Goal: Task Accomplishment & Management: Use online tool/utility

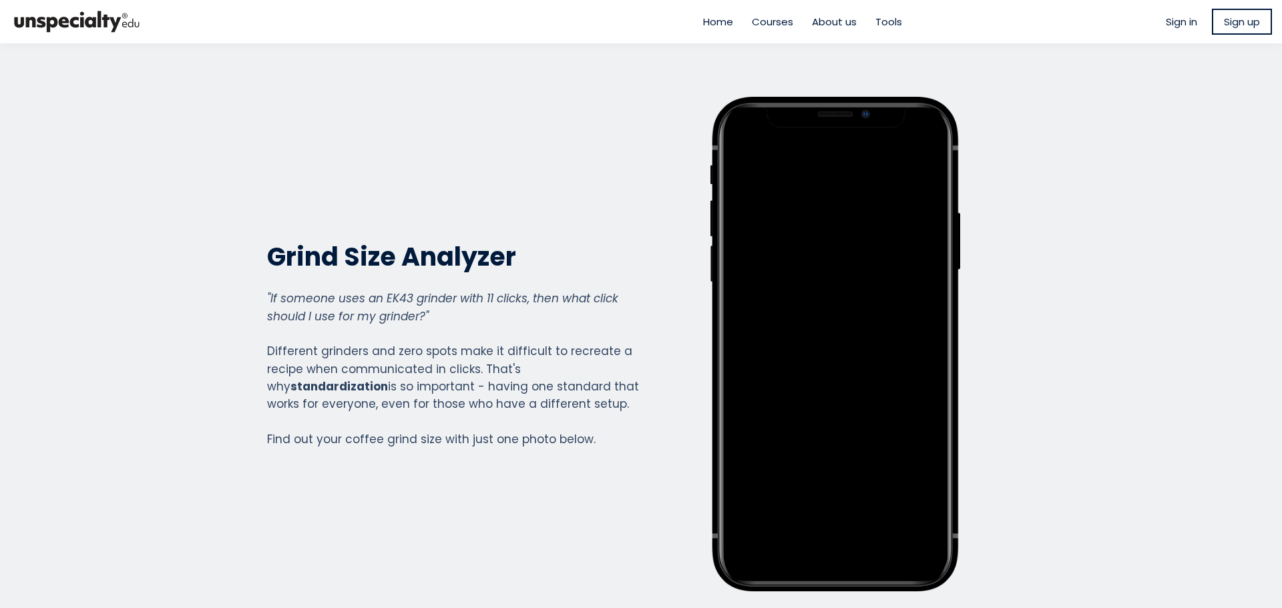
scroll to position [1478, 534]
click at [492, 404] on div ""If someone uses an EK43 grinder with 11 clicks, then what click should I use f…" at bounding box center [453, 369] width 373 height 158
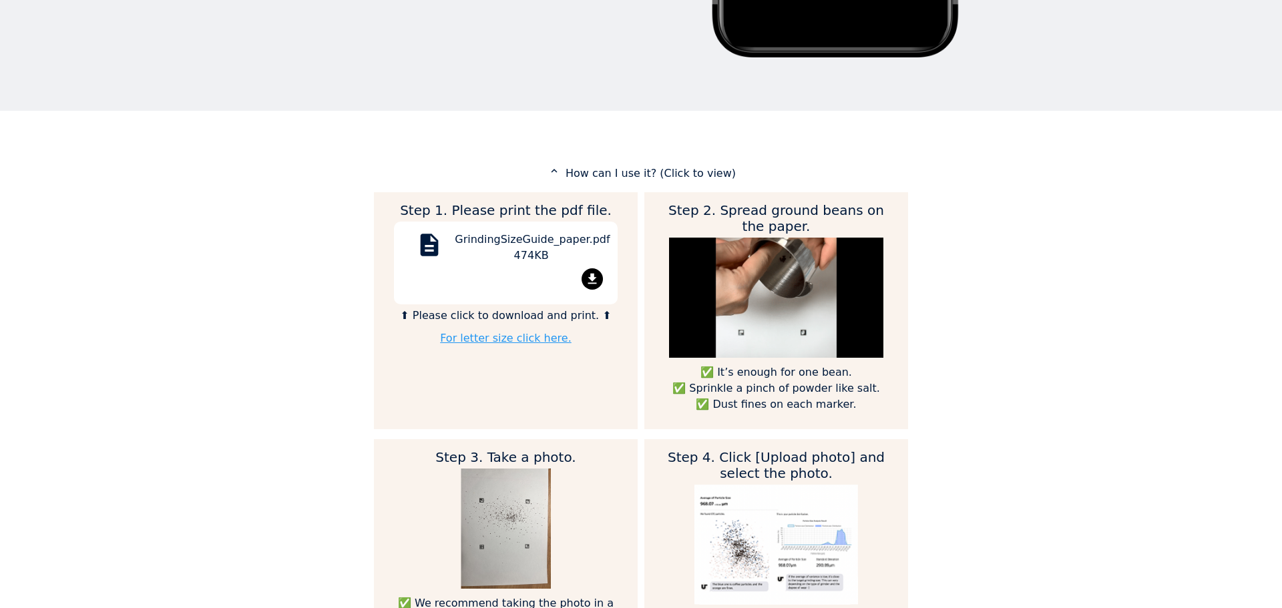
scroll to position [0, 0]
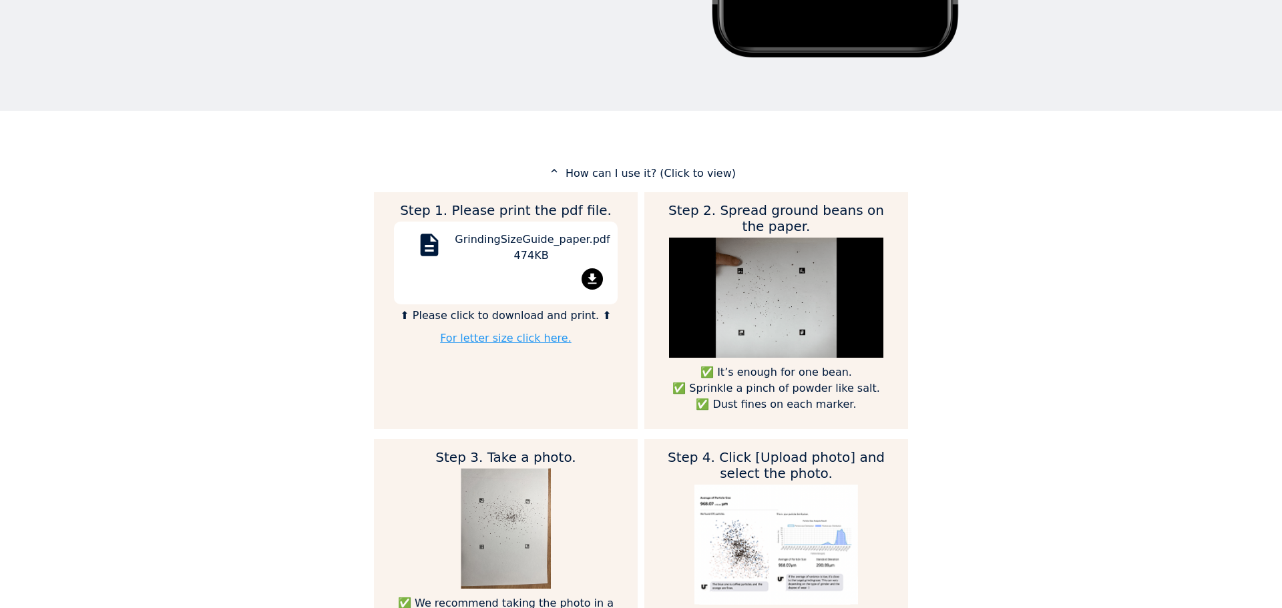
click at [540, 215] on h2 "Step 1. Please print the pdf file." at bounding box center [506, 210] width 224 height 16
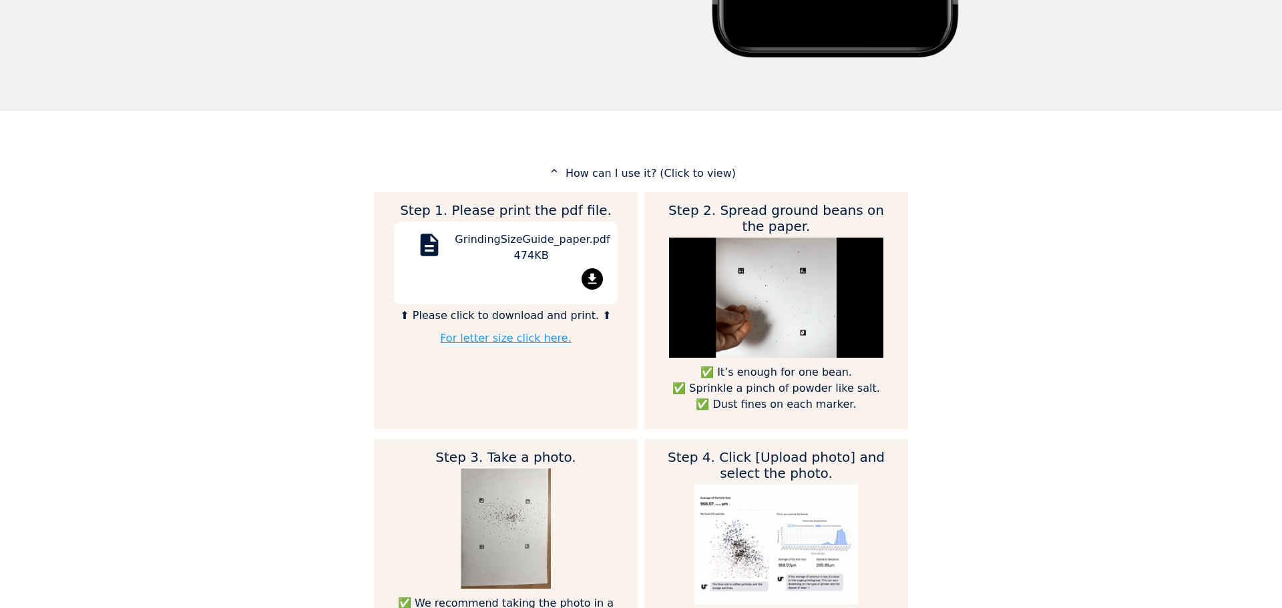
click at [540, 215] on h2 "Step 1. Please print the pdf file." at bounding box center [506, 210] width 224 height 16
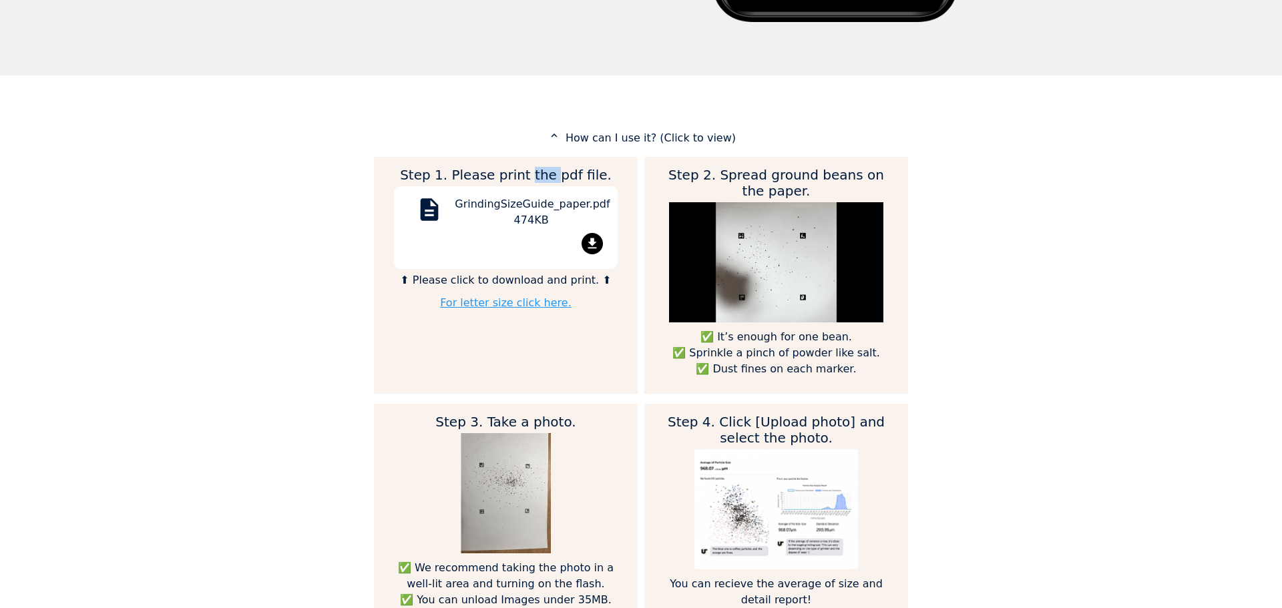
scroll to position [601, 0]
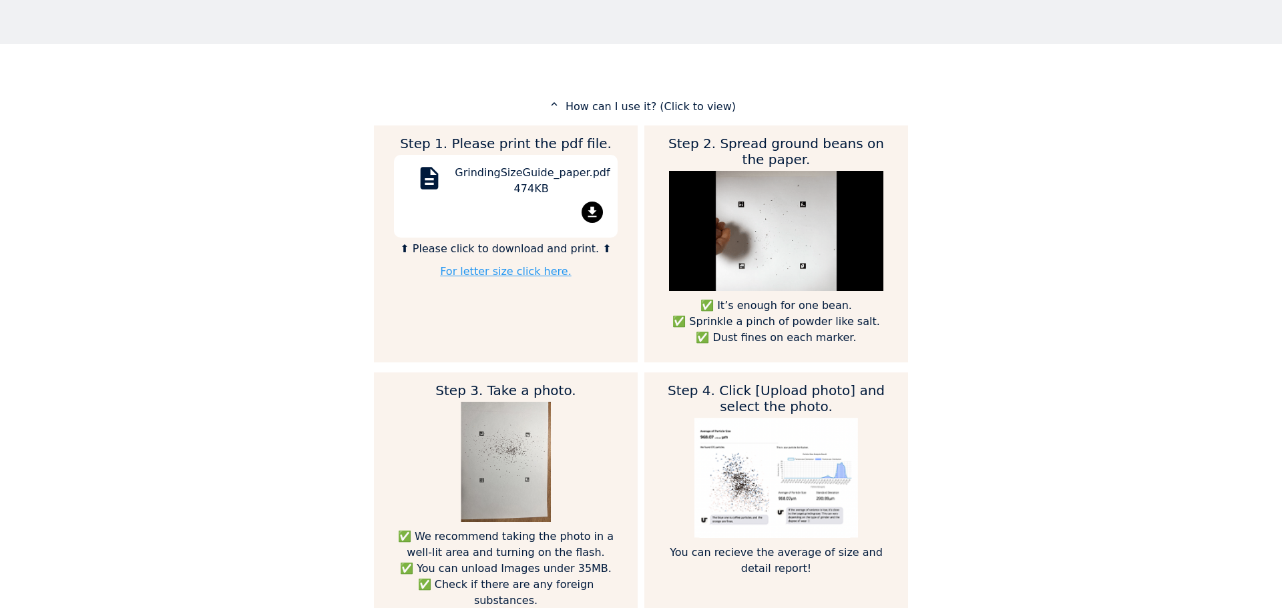
click at [230, 175] on div "Home Courses About us Tools Sign in" at bounding box center [641, 304] width 1282 height 608
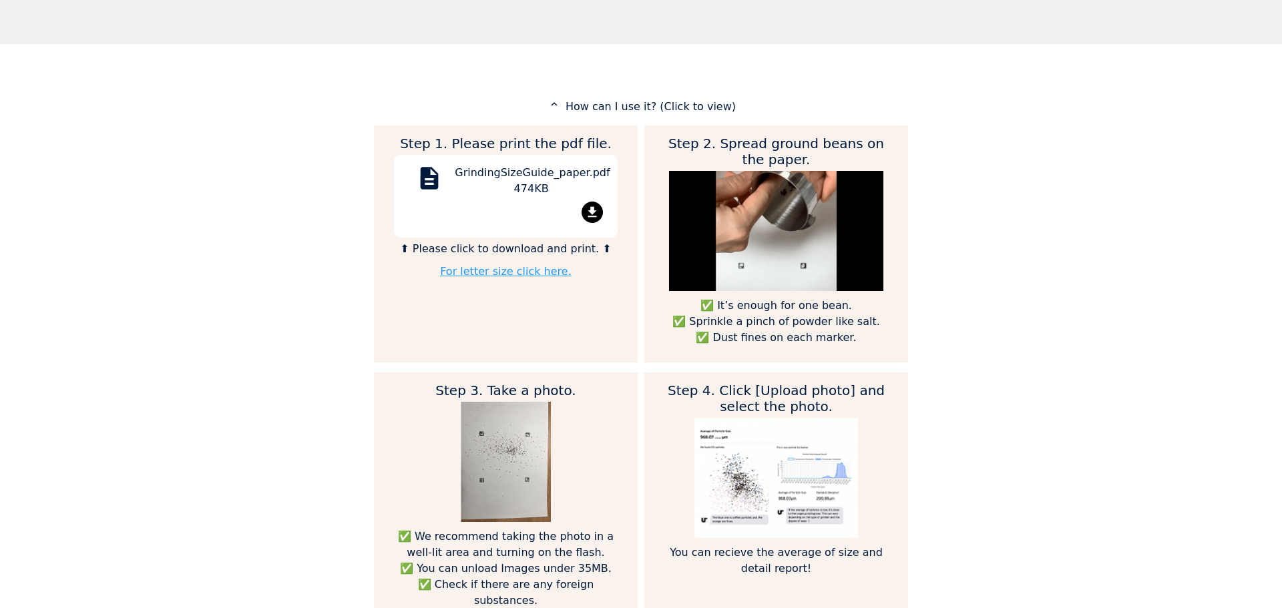
click at [557, 210] on div "file_download" at bounding box center [506, 215] width 204 height 26
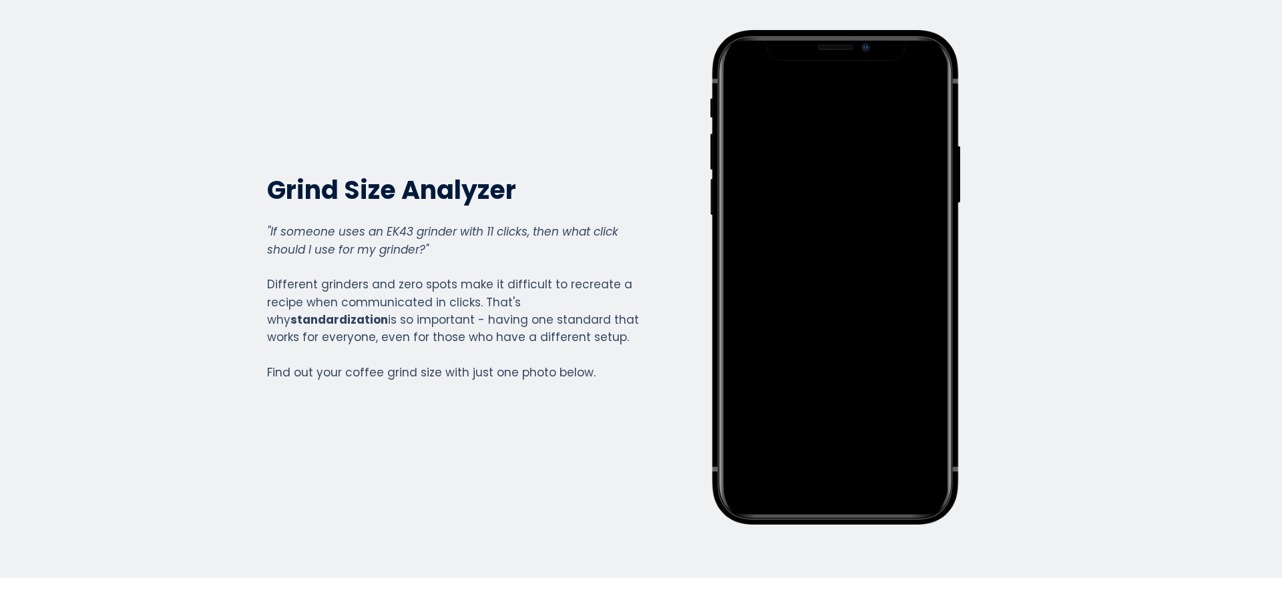
scroll to position [0, 0]
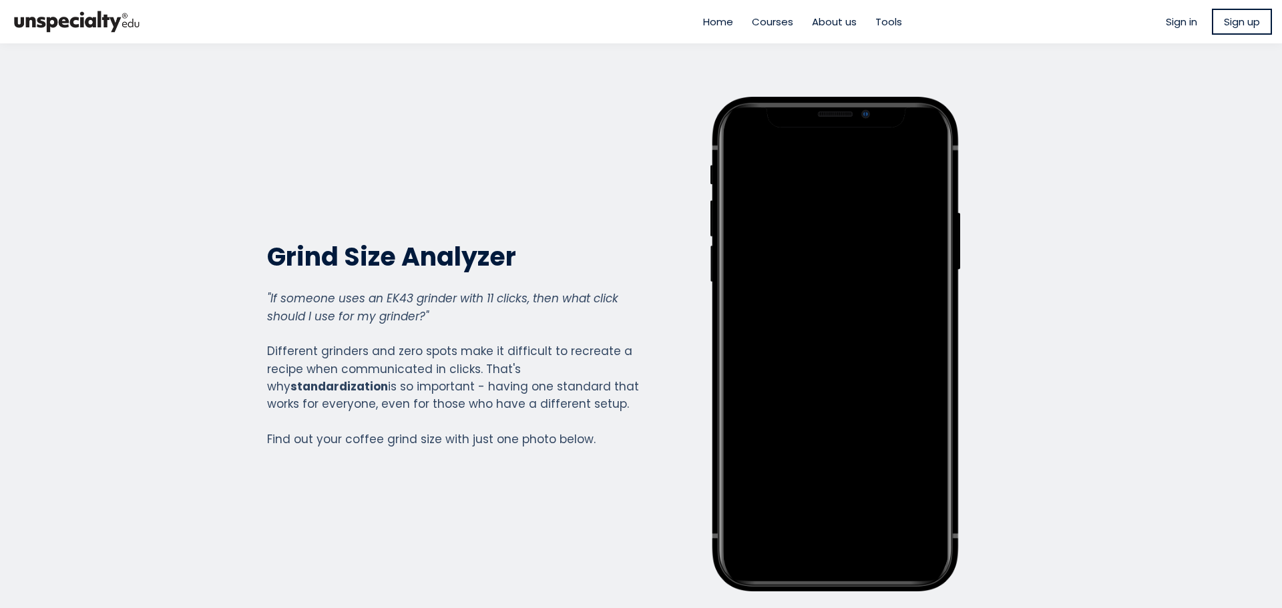
click at [140, 373] on section "Grind Size Analyzer Grind Size Analyzer "If someone uses an EK43 grinder with 1…" at bounding box center [641, 344] width 1282 height 602
click at [171, 348] on section "Grind Size Analyzer Grind Size Analyzer "If someone uses an EK43 grinder with 1…" at bounding box center [641, 344] width 1282 height 602
